Goal: Information Seeking & Learning: Learn about a topic

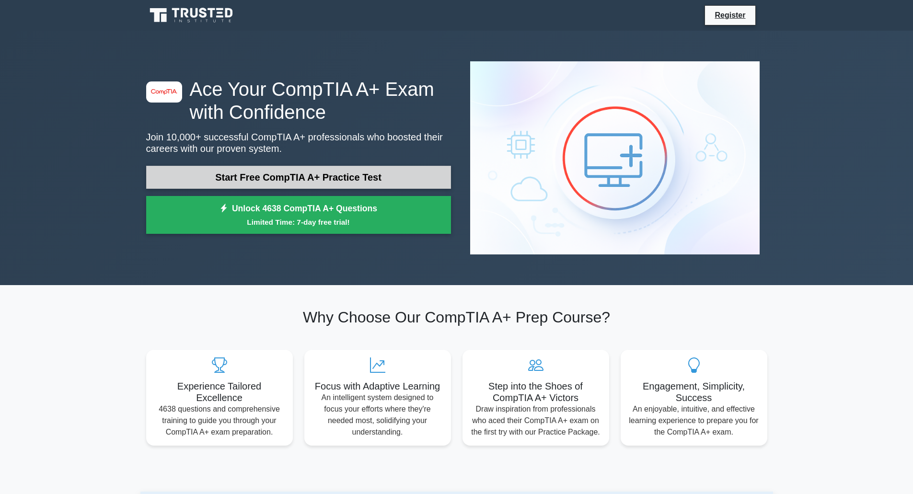
click at [348, 166] on link "Start Free CompTIA A+ Practice Test" at bounding box center [298, 177] width 305 height 23
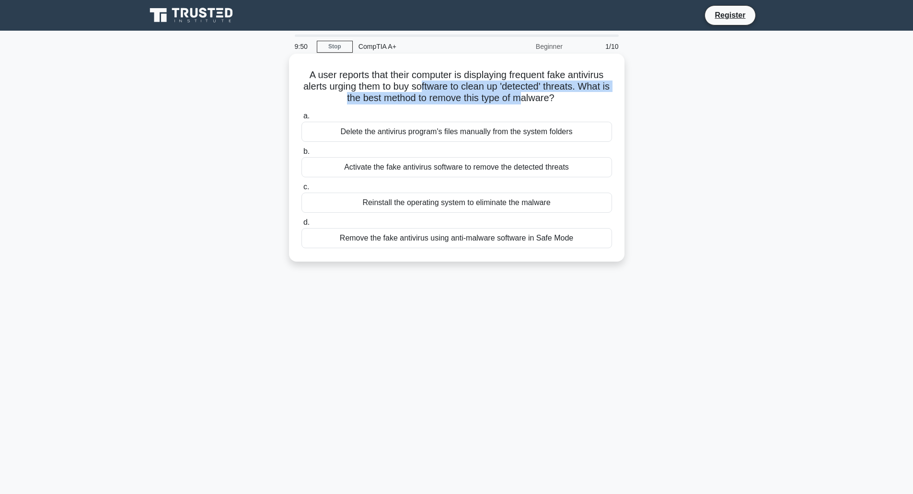
drag, startPoint x: 427, startPoint y: 92, endPoint x: 530, endPoint y: 104, distance: 103.8
click at [530, 104] on h5 "A user reports that their computer is displaying frequent fake antivirus alerts…" at bounding box center [457, 86] width 313 height 35
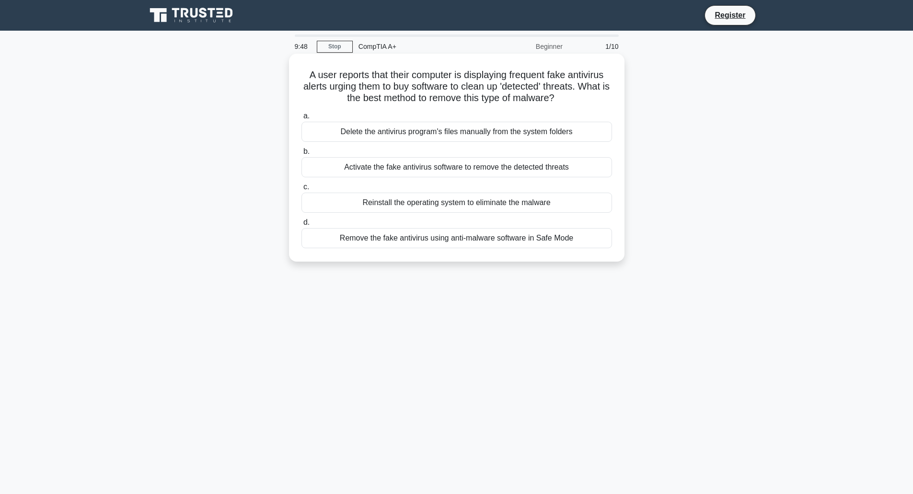
click at [554, 106] on div "A user reports that their computer is displaying frequent fake antivirus alerts…" at bounding box center [457, 158] width 328 height 200
click at [513, 241] on div "Remove the fake antivirus using anti-malware software in Safe Mode" at bounding box center [457, 238] width 311 height 20
click at [302, 226] on input "d. Remove the fake antivirus using anti-malware software in Safe Mode" at bounding box center [302, 223] width 0 height 6
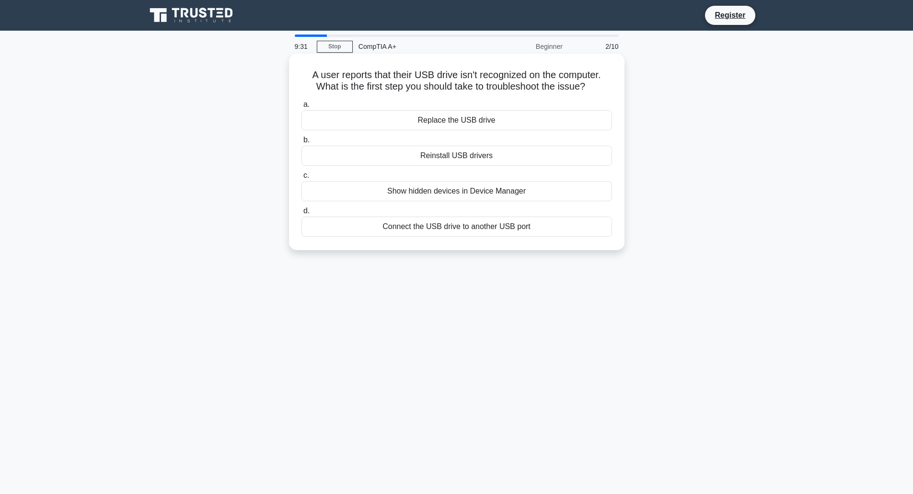
click at [434, 230] on div "Connect the USB drive to another USB port" at bounding box center [457, 227] width 311 height 20
click at [302, 214] on input "d. Connect the USB drive to another USB port" at bounding box center [302, 211] width 0 height 6
click at [466, 228] on div "The interface type of the drive, e.g., SATA or IDE" at bounding box center [457, 227] width 311 height 20
click at [302, 214] on input "d. The interface type of the drive, e.g., SATA or IDE" at bounding box center [302, 211] width 0 height 6
click at [486, 120] on div "Virtual disk expansion" at bounding box center [457, 120] width 311 height 20
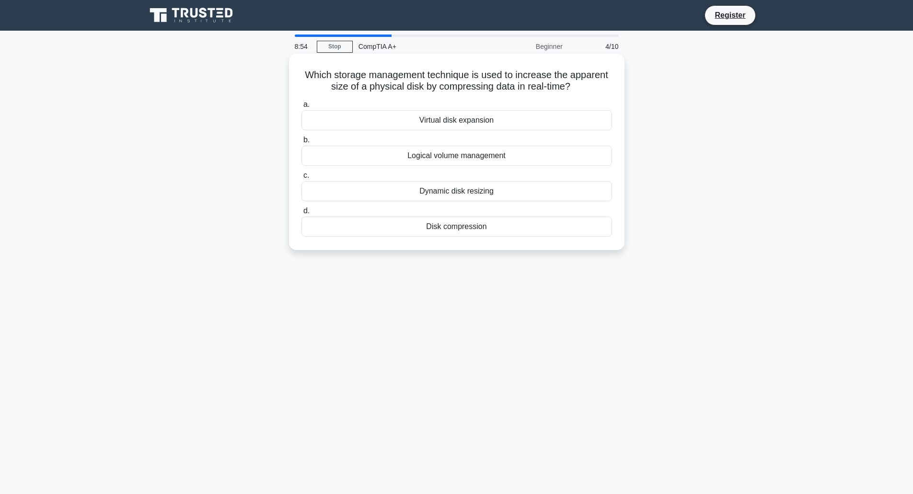
click at [302, 108] on input "a. Virtual disk expansion" at bounding box center [302, 105] width 0 height 6
click at [460, 227] on div "Check the USB cable connection" at bounding box center [457, 227] width 311 height 20
click at [302, 214] on input "d. Check the USB cable connection" at bounding box center [302, 211] width 0 height 6
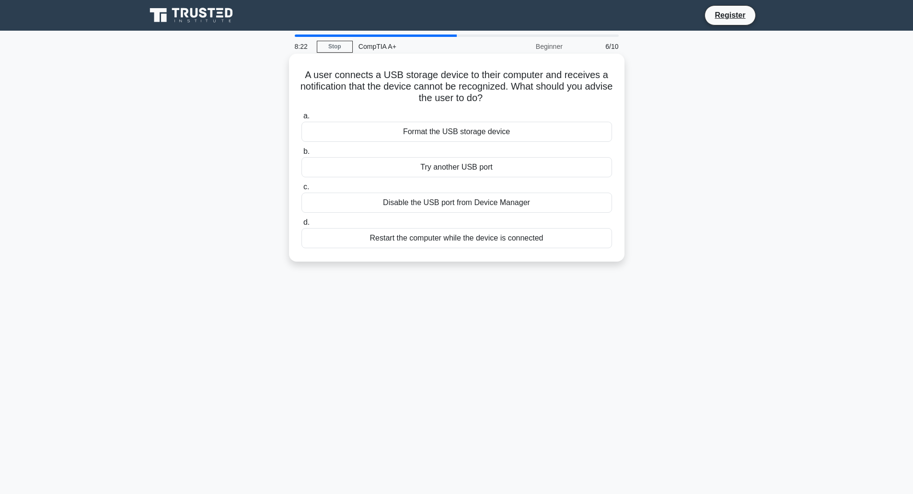
click at [483, 129] on div "Format the USB storage device" at bounding box center [457, 132] width 311 height 20
click at [302, 119] on input "a. Format the USB storage device" at bounding box center [302, 116] width 0 height 6
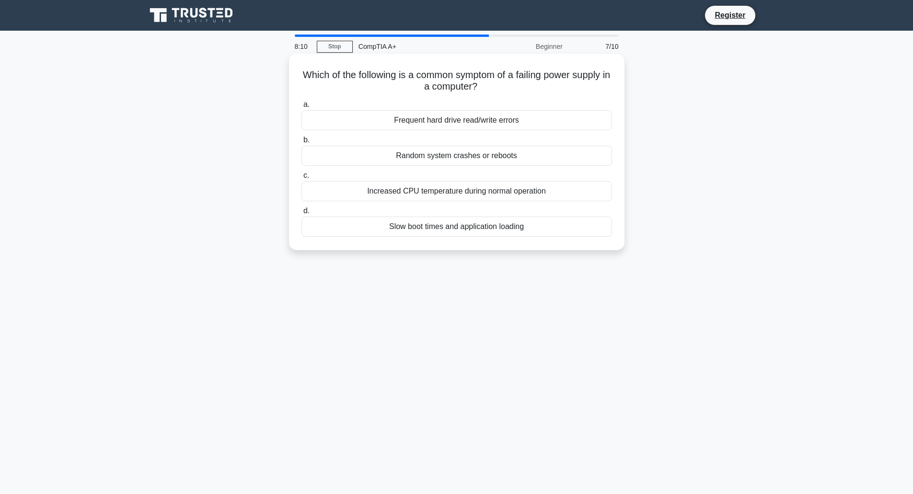
click at [486, 155] on div "Random system crashes or reboots" at bounding box center [457, 156] width 311 height 20
click at [302, 143] on input "b. Random system crashes or reboots" at bounding box center [302, 140] width 0 height 6
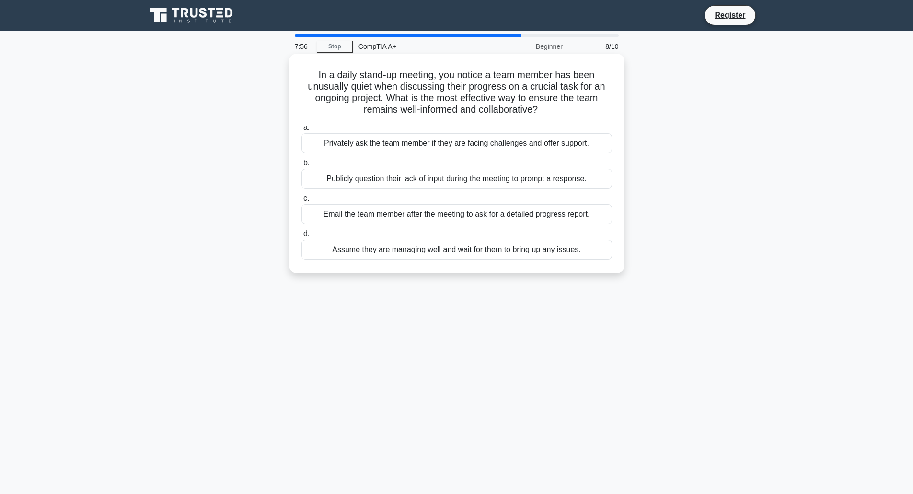
click at [488, 142] on div "Privately ask the team member if they are facing challenges and offer support." at bounding box center [457, 143] width 311 height 20
click at [302, 131] on input "a. Privately ask the team member if they are facing challenges and offer suppor…" at bounding box center [302, 128] width 0 height 6
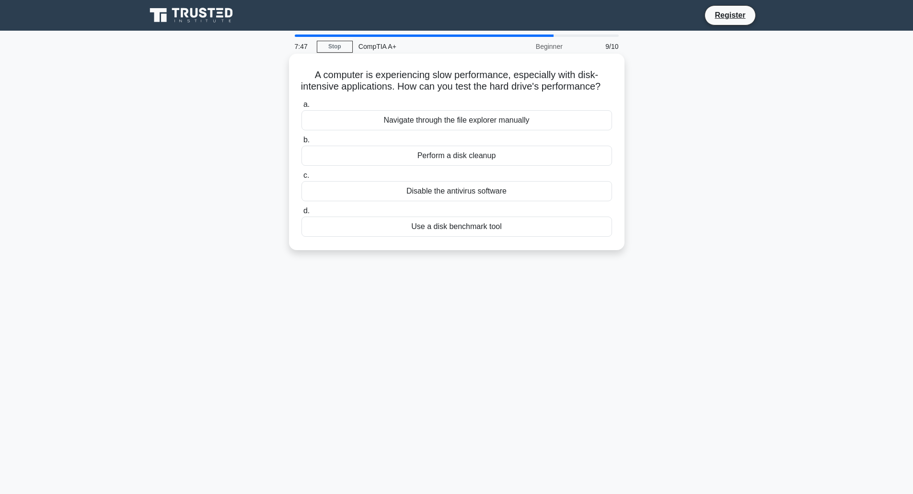
click at [462, 166] on div "Perform a disk cleanup" at bounding box center [457, 156] width 311 height 20
click at [302, 143] on input "b. Perform a disk cleanup" at bounding box center [302, 140] width 0 height 6
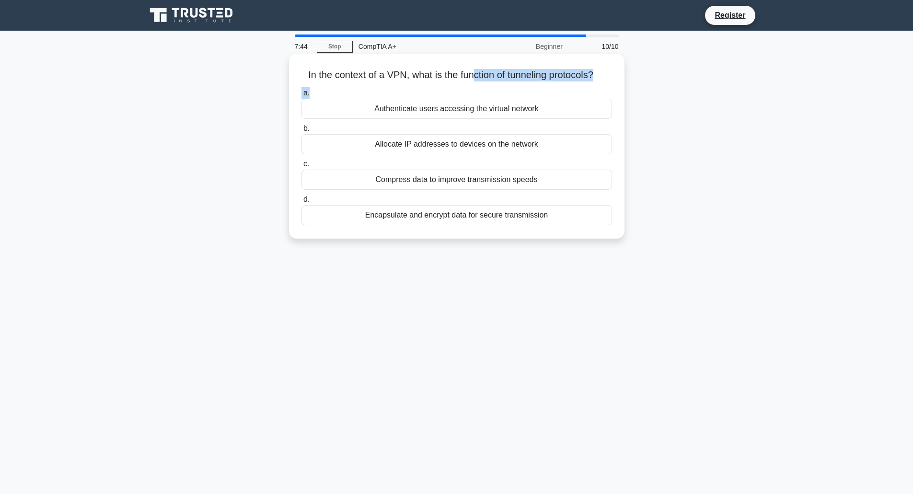
drag, startPoint x: 469, startPoint y: 88, endPoint x: 474, endPoint y: 81, distance: 7.6
click at [474, 81] on div "In the context of a VPN, what is the function of tunneling protocols? .spinner_…" at bounding box center [457, 146] width 328 height 177
click at [474, 81] on h5 "In the context of a VPN, what is the function of tunneling protocols? .spinner_…" at bounding box center [457, 75] width 313 height 12
click at [451, 104] on div "Authenticate users accessing the virtual network" at bounding box center [457, 109] width 311 height 20
click at [302, 96] on input "a. Authenticate users accessing the virtual network" at bounding box center [302, 93] width 0 height 6
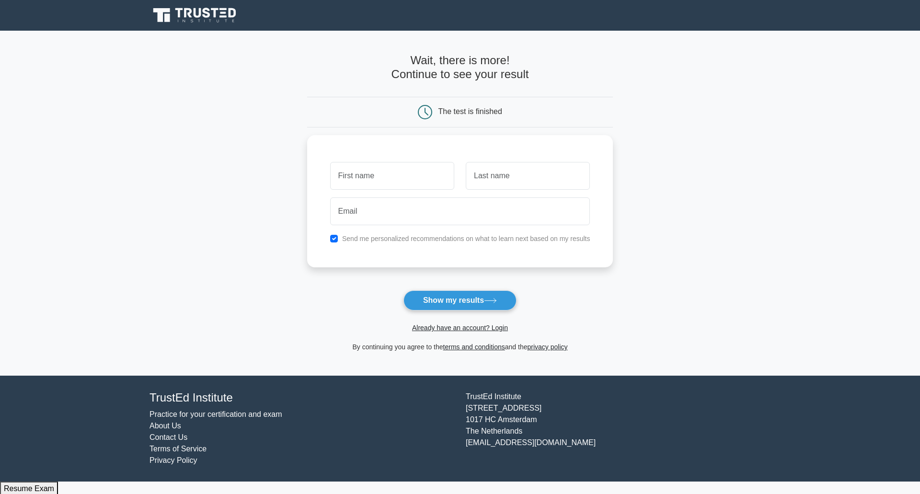
click at [470, 290] on form "Wait, there is more! Continue to see your result The test is finished and the" at bounding box center [460, 203] width 306 height 299
click at [466, 307] on button "Show my results" at bounding box center [460, 301] width 113 height 20
type input "[PERSON_NAME]"
click at [403, 210] on input "email" at bounding box center [460, 209] width 260 height 28
click at [535, 168] on input "text" at bounding box center [528, 174] width 124 height 28
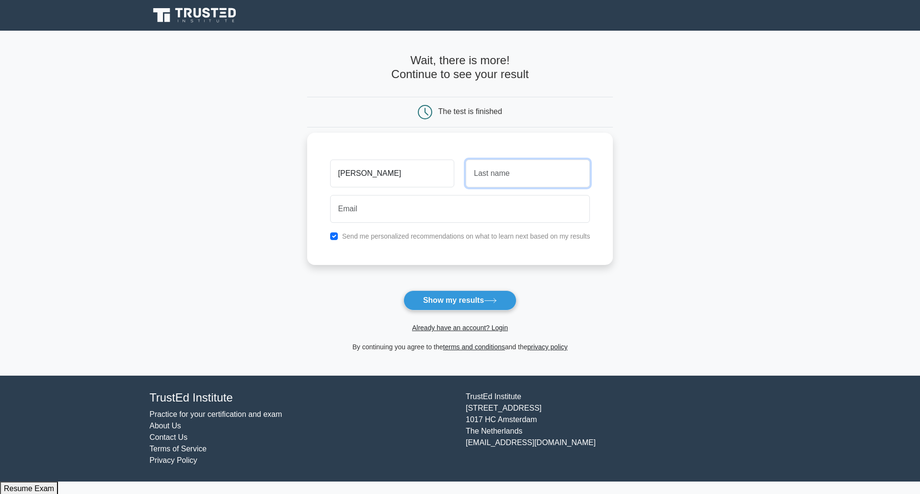
type input "Hafling"
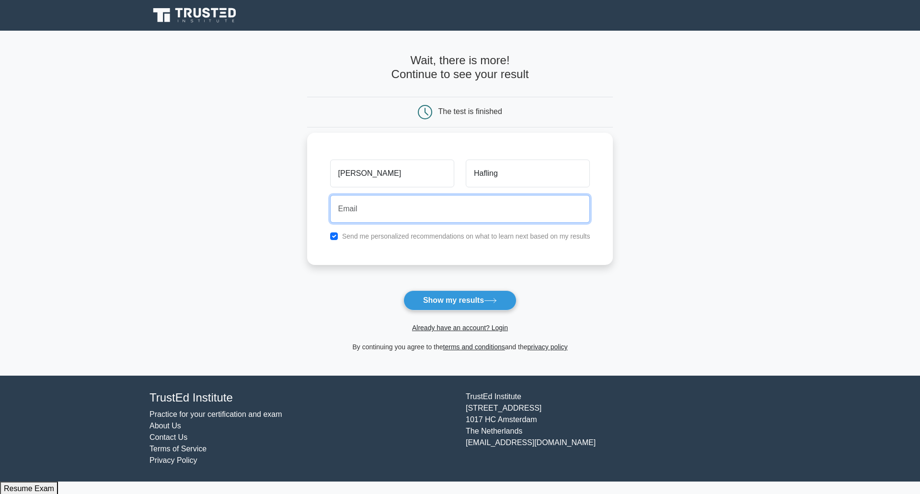
click at [497, 212] on input "email" at bounding box center [460, 209] width 260 height 28
type input "[EMAIL_ADDRESS][DOMAIN_NAME]"
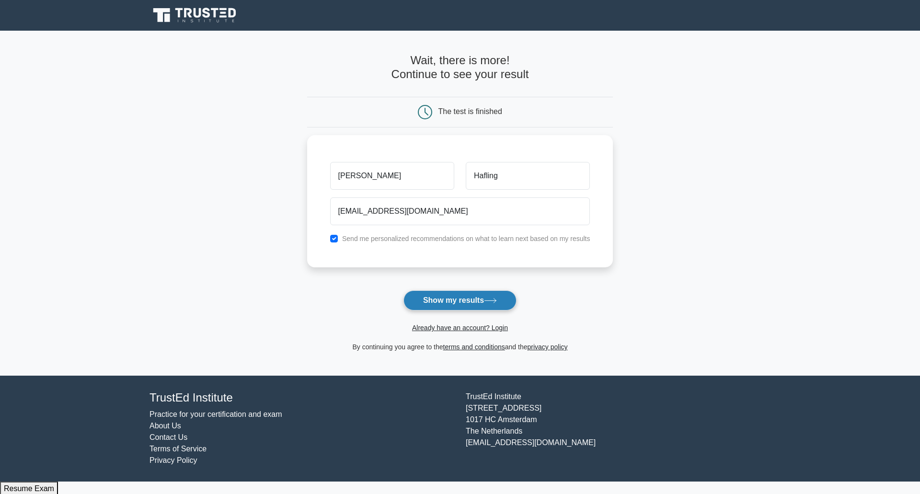
click at [443, 302] on button "Show my results" at bounding box center [460, 301] width 113 height 20
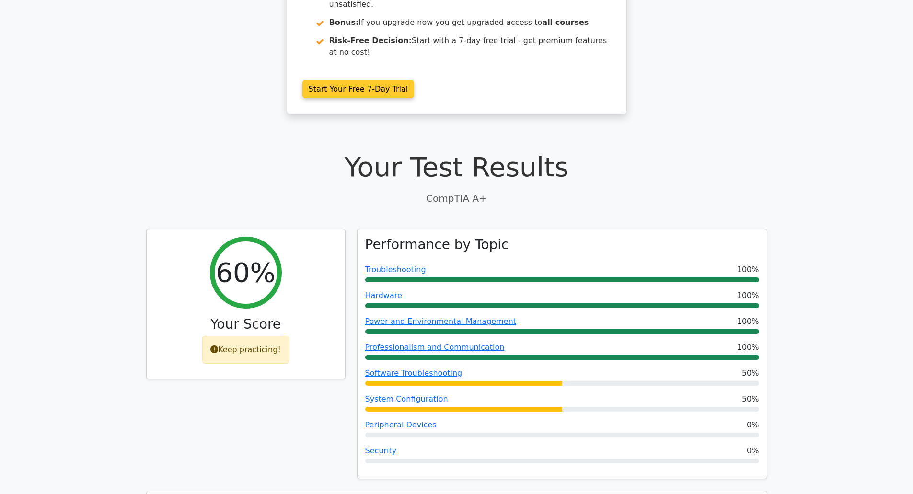
scroll to position [153, 0]
